Goal: Task Accomplishment & Management: Use online tool/utility

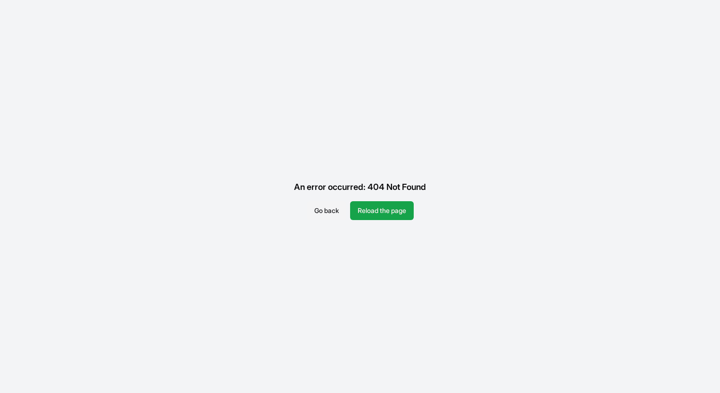
click at [395, 216] on button "Reload the page" at bounding box center [382, 210] width 64 height 19
click at [387, 211] on button "Reload the page" at bounding box center [382, 210] width 64 height 19
click at [327, 208] on button "Go back" at bounding box center [327, 210] width 40 height 19
click at [375, 207] on button "Reload the page" at bounding box center [382, 210] width 64 height 19
click at [404, 211] on button "Reload the page" at bounding box center [382, 210] width 64 height 19
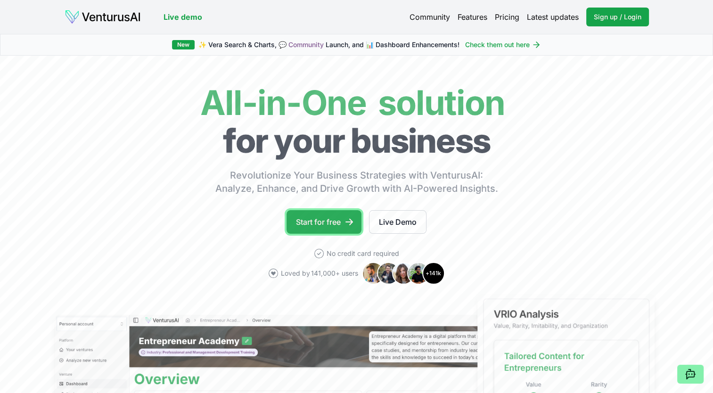
click at [324, 223] on link "Start for free" at bounding box center [324, 222] width 75 height 24
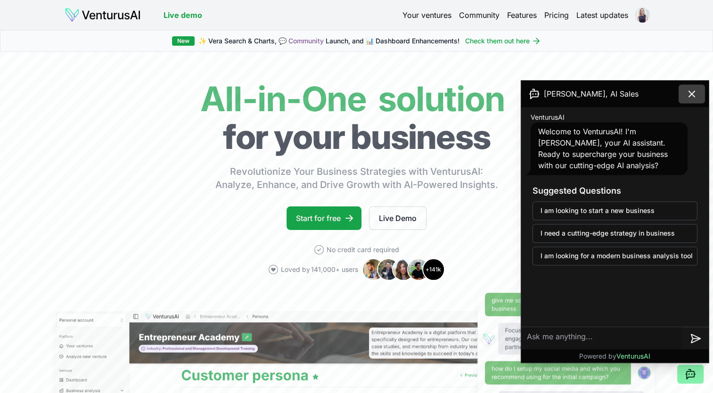
click at [687, 92] on icon at bounding box center [691, 93] width 11 height 11
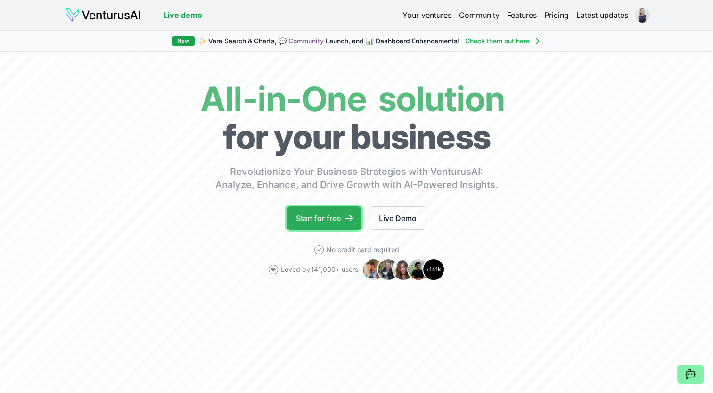
click at [319, 222] on link "Start for free" at bounding box center [324, 218] width 75 height 24
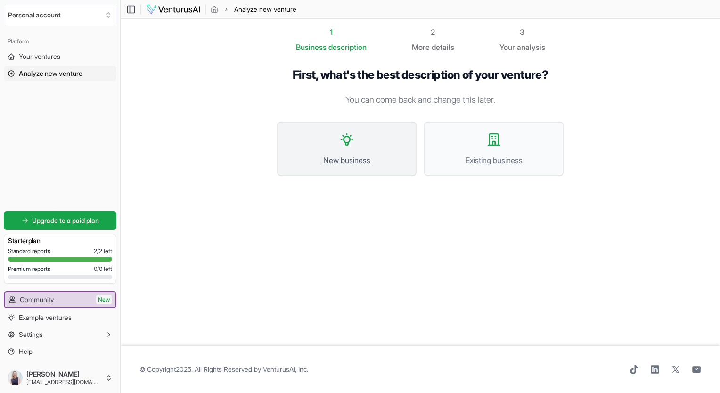
click at [355, 151] on button "New business" at bounding box center [347, 149] width 140 height 55
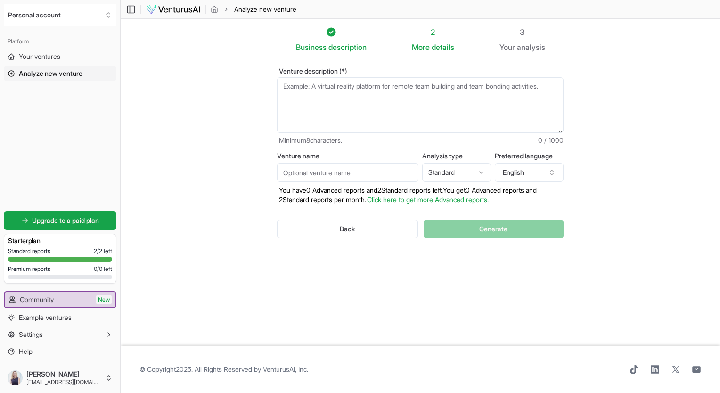
click at [326, 101] on textarea "Venture description (*)" at bounding box center [420, 105] width 287 height 56
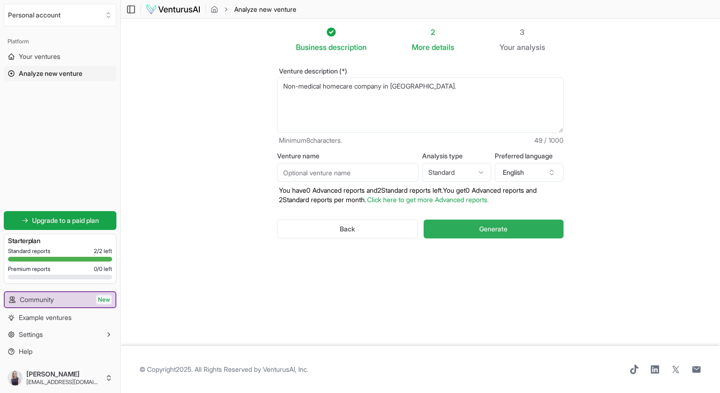
type textarea "Non-medical homecare company in [GEOGRAPHIC_DATA]."
click at [513, 228] on button "Generate" at bounding box center [494, 229] width 140 height 19
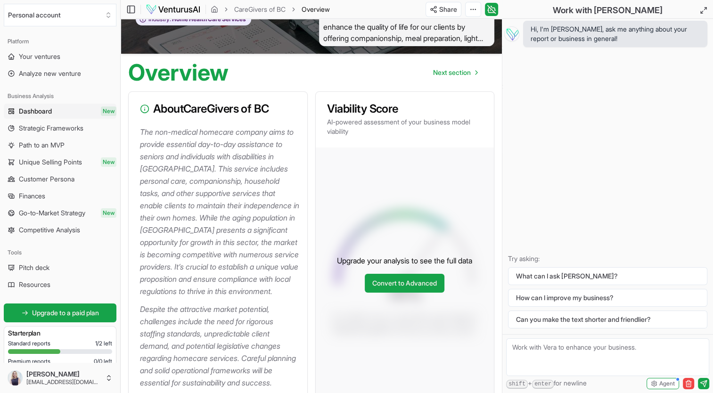
scroll to position [47, 0]
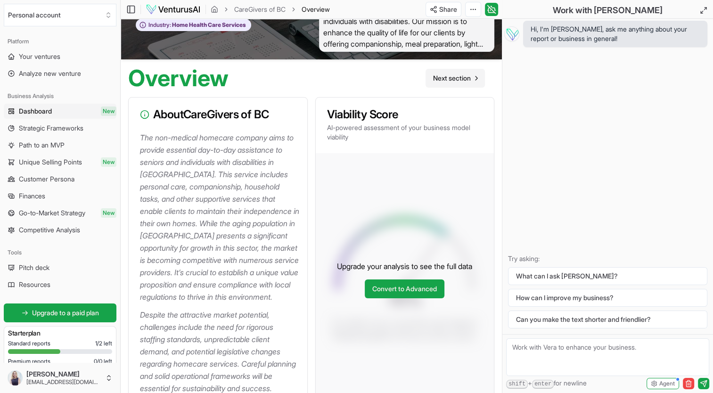
click at [458, 76] on span "Next section" at bounding box center [452, 78] width 38 height 9
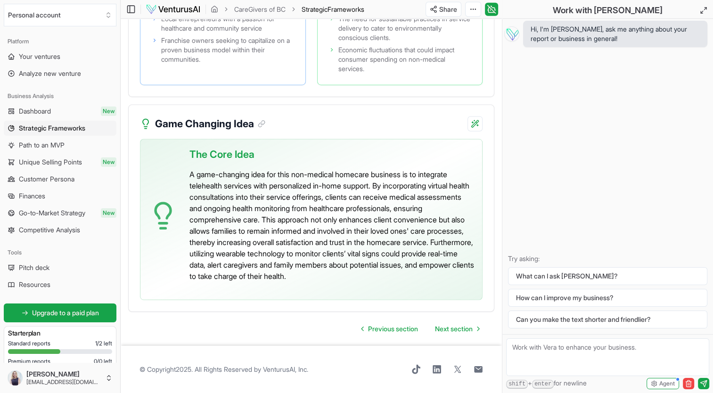
scroll to position [2486, 0]
click at [459, 333] on span "Next section" at bounding box center [454, 328] width 38 height 9
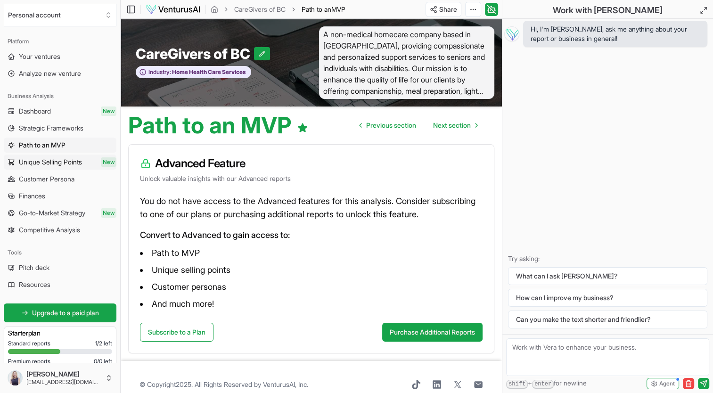
click at [77, 166] on span "Unique Selling Points" at bounding box center [50, 161] width 63 height 9
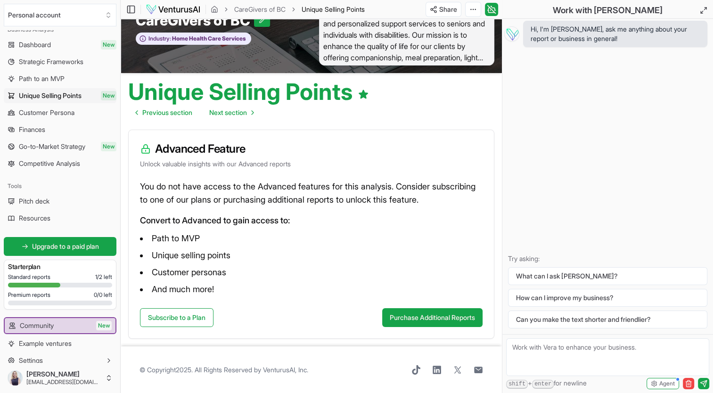
scroll to position [44, 0]
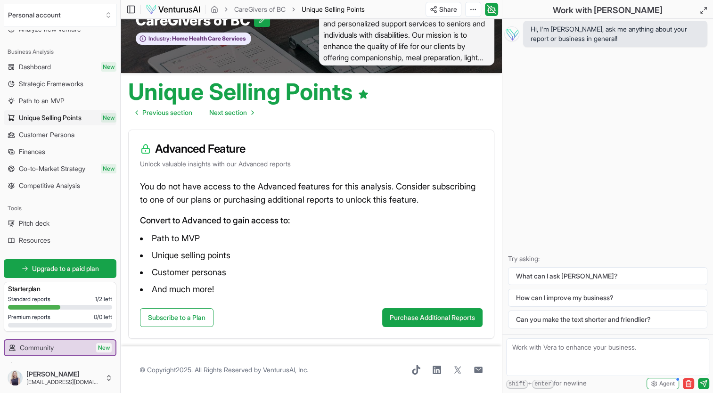
click at [529, 353] on textarea at bounding box center [607, 357] width 203 height 38
type textarea "\"
type textarea "H"
click at [588, 360] on textarea "What can I offer in homecare that gives me a compeditive advatage over the othe…" at bounding box center [607, 357] width 203 height 38
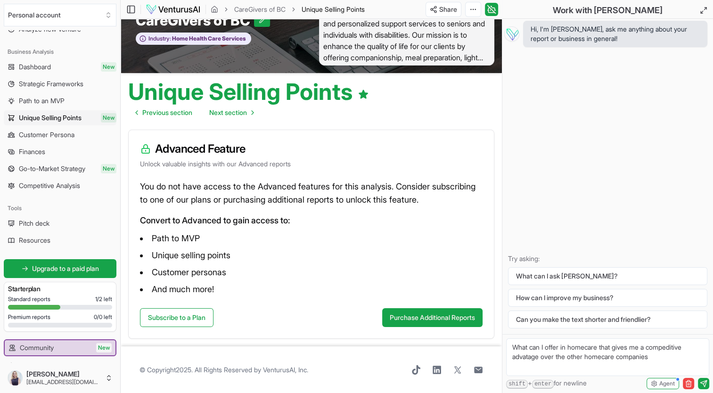
click at [660, 359] on textarea "What can I offer in homecare that gives me a compeditive advatage over the othe…" at bounding box center [607, 357] width 203 height 38
click at [665, 365] on textarea "What can I offer in homecare that gives me a competitive advantage over the oth…" at bounding box center [607, 357] width 203 height 38
type textarea "What can I offer in homecare that gives me a competitive advantage over the oth…"
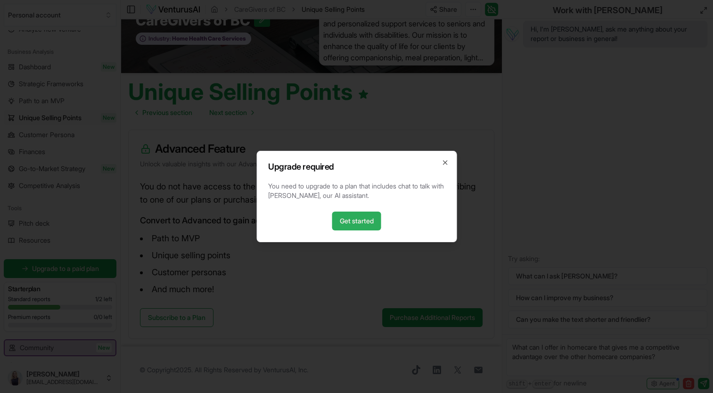
click at [364, 224] on link "Get started" at bounding box center [356, 221] width 49 height 19
